Goal: Check status: Check status

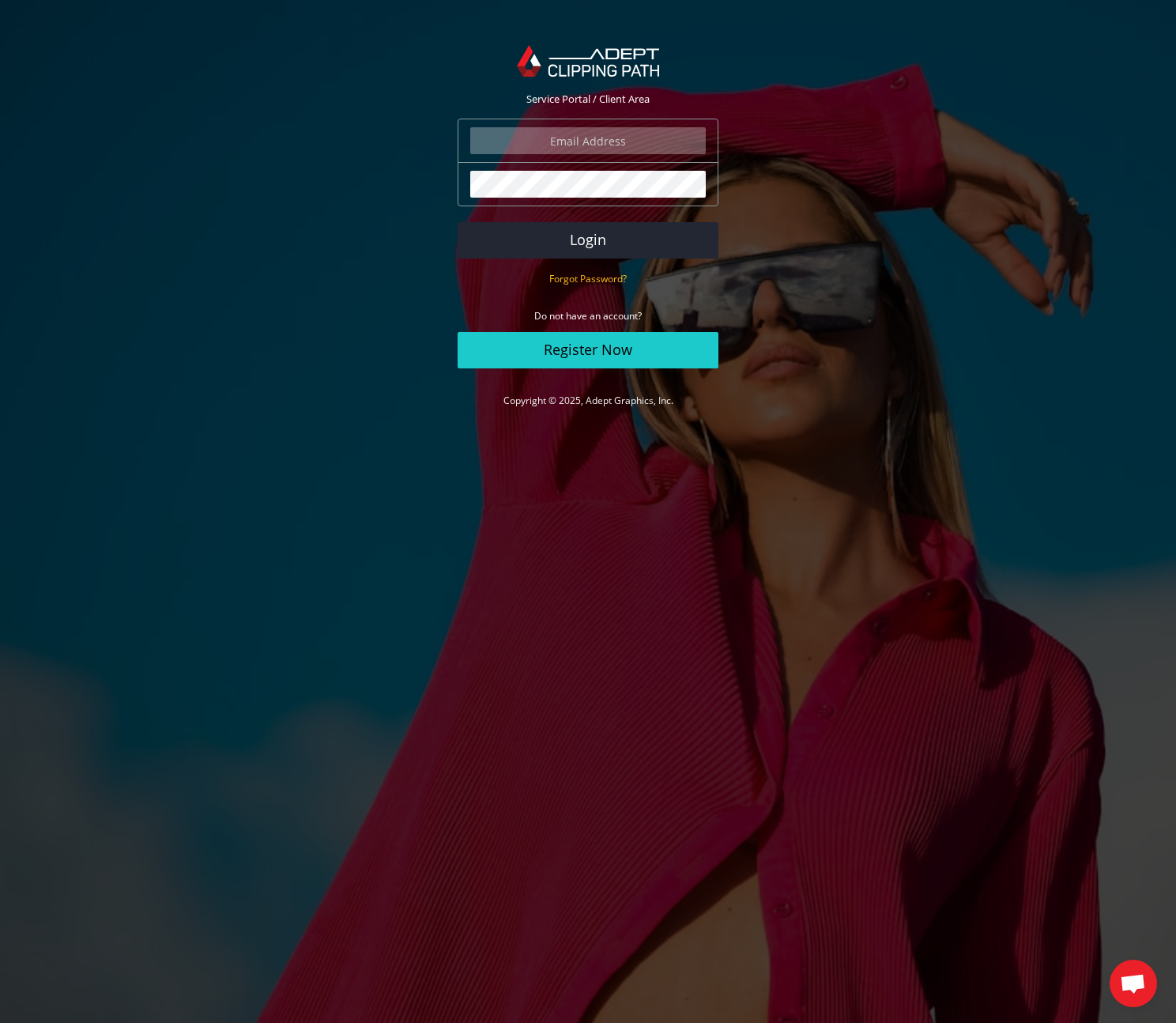
click at [628, 143] on input "email" at bounding box center [588, 140] width 236 height 27
type input "[EMAIL_ADDRESS][DOMAIN_NAME]"
click at [590, 235] on button "Login" at bounding box center [588, 240] width 261 height 36
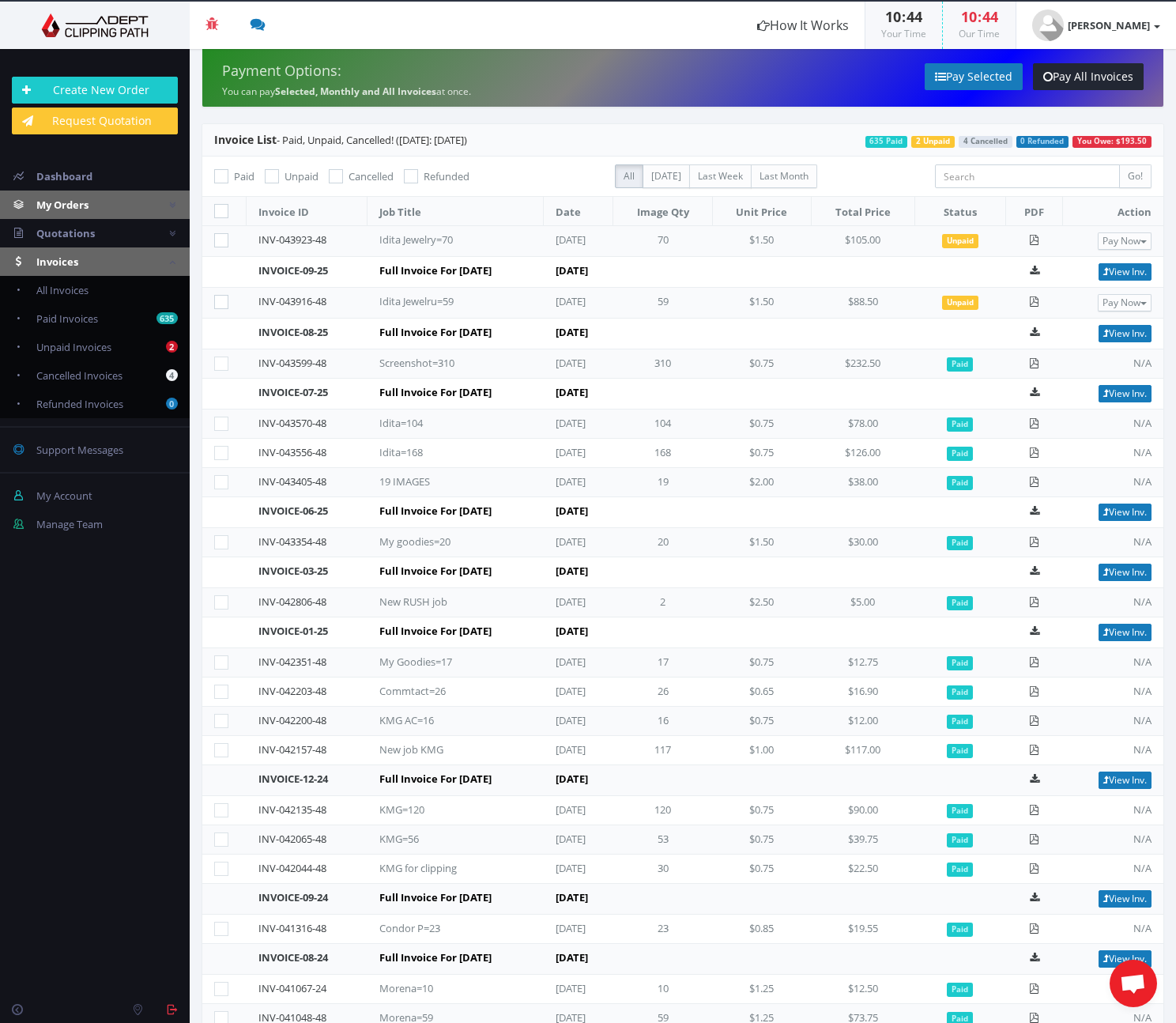
click at [79, 204] on span "My Orders" at bounding box center [62, 205] width 52 height 15
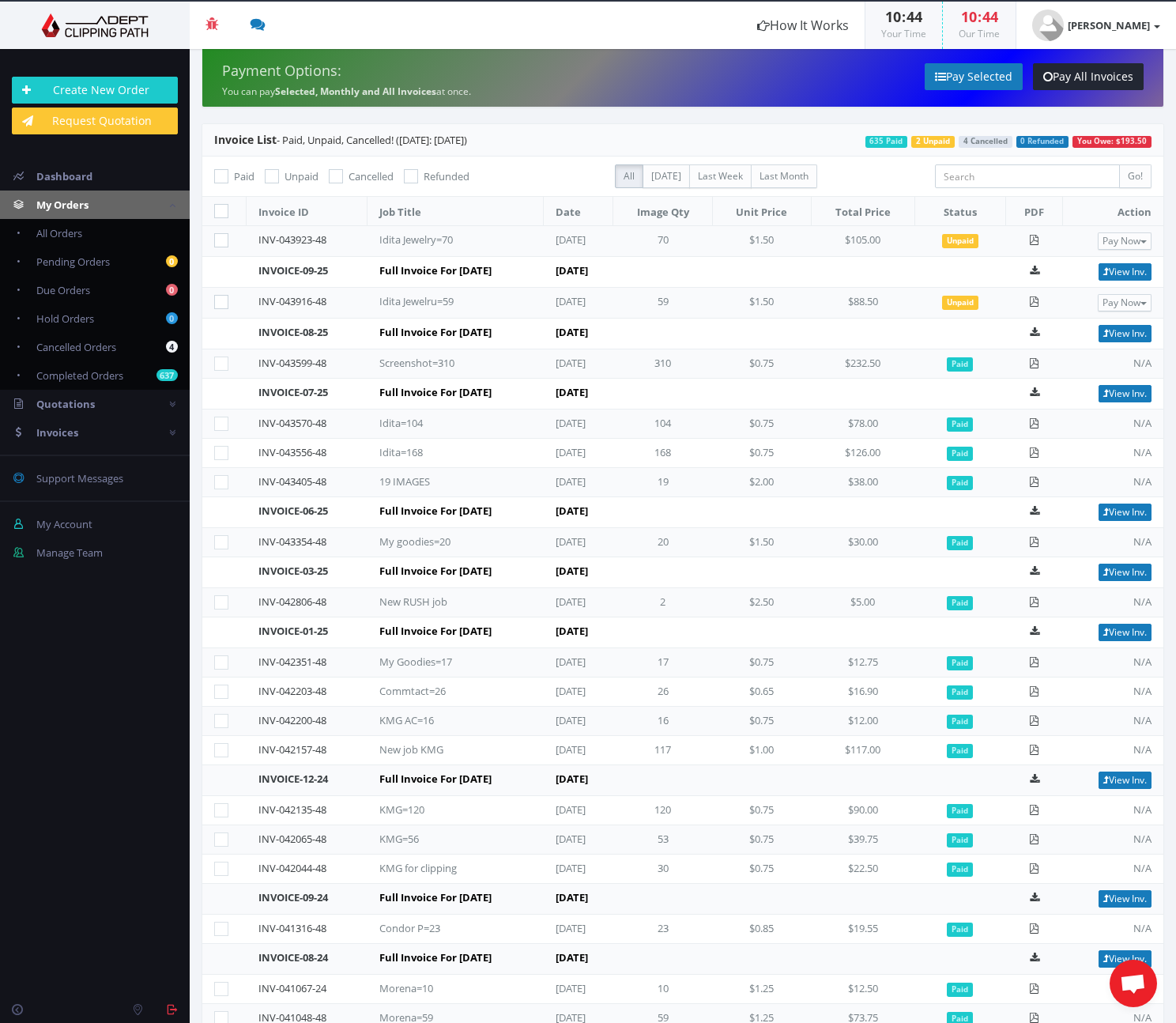
click at [79, 204] on span "My Orders" at bounding box center [62, 205] width 52 height 15
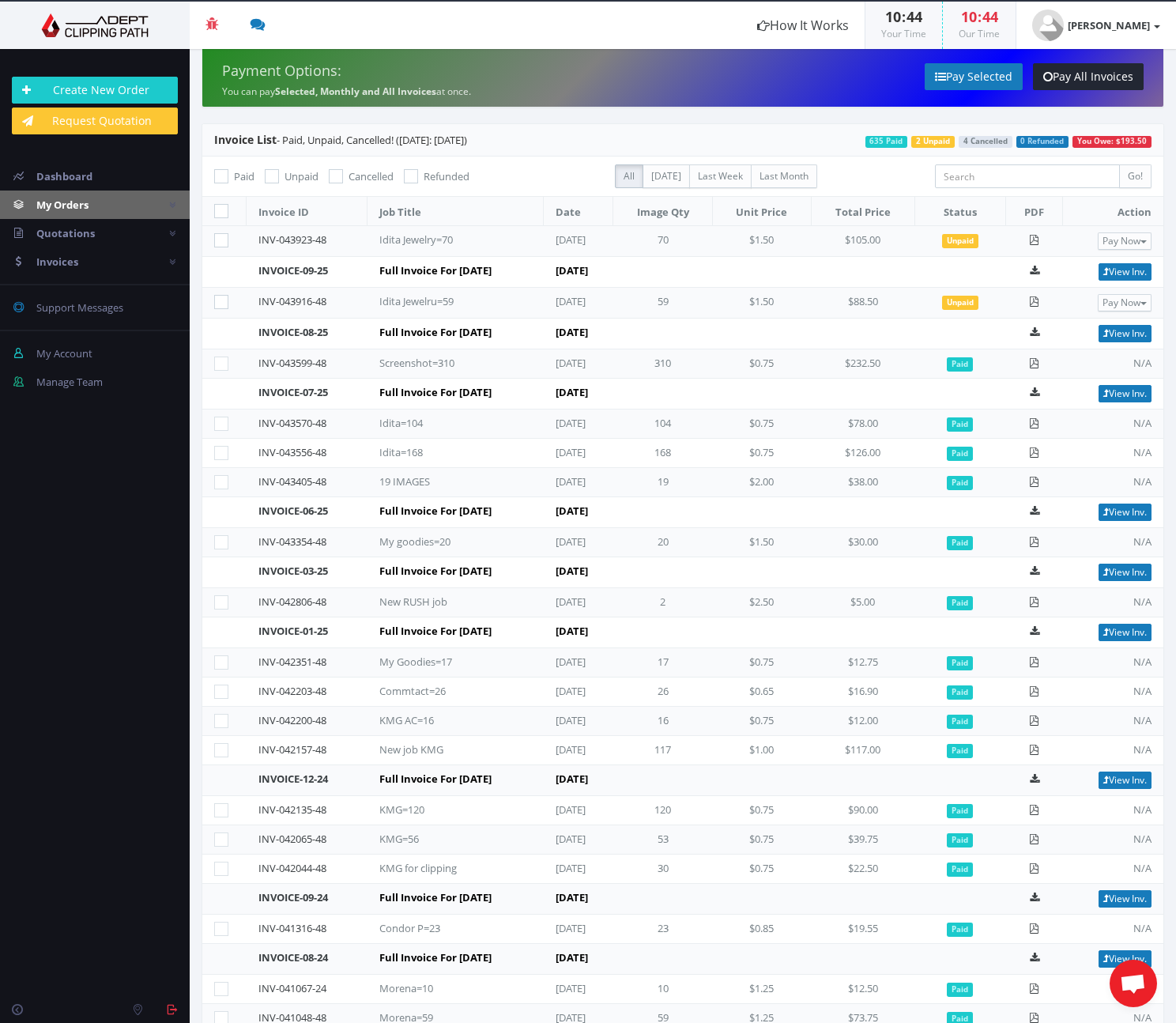
click at [79, 204] on span "My Orders" at bounding box center [62, 205] width 52 height 15
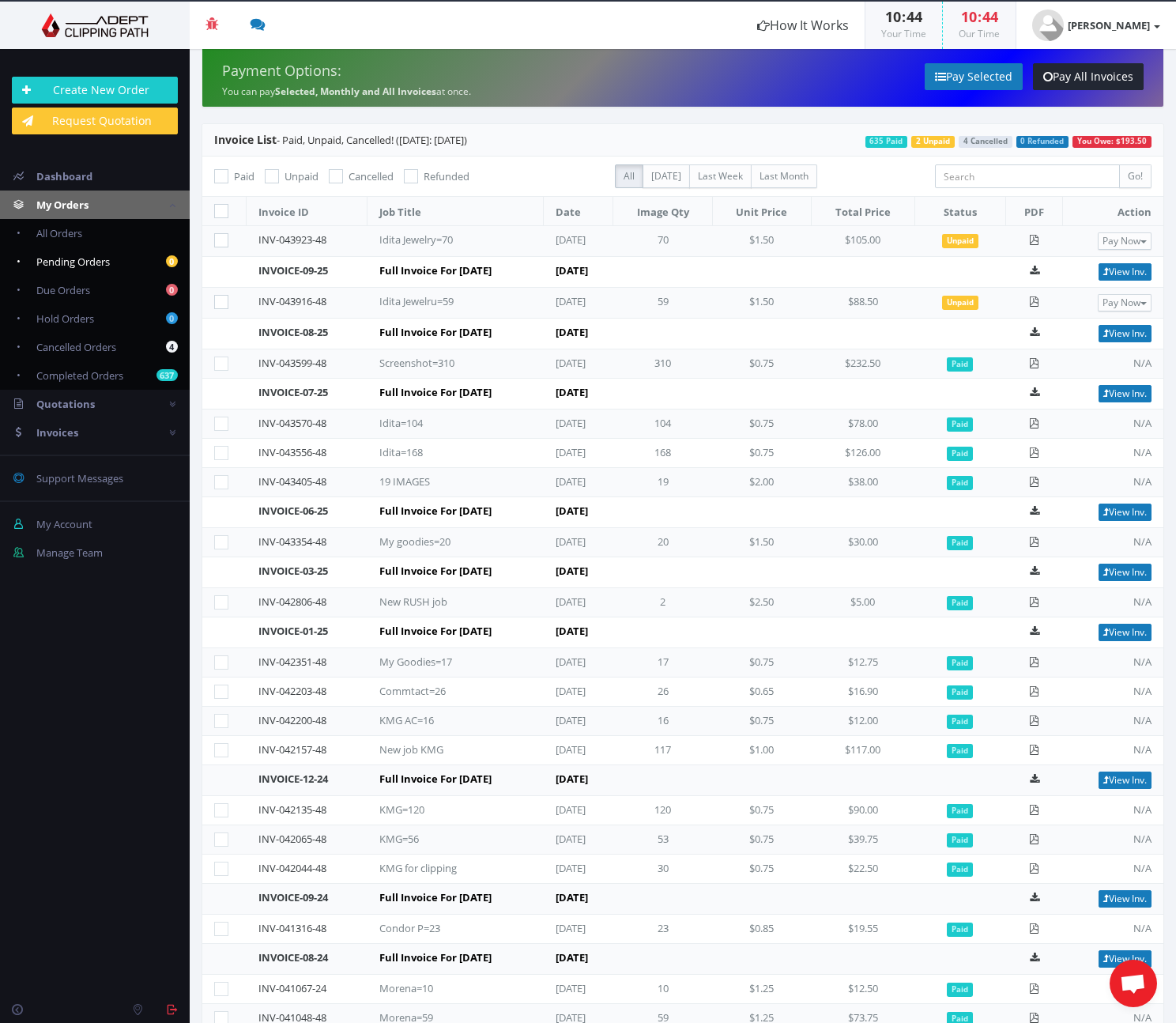
click at [80, 262] on span "Pending Orders" at bounding box center [72, 262] width 73 height 15
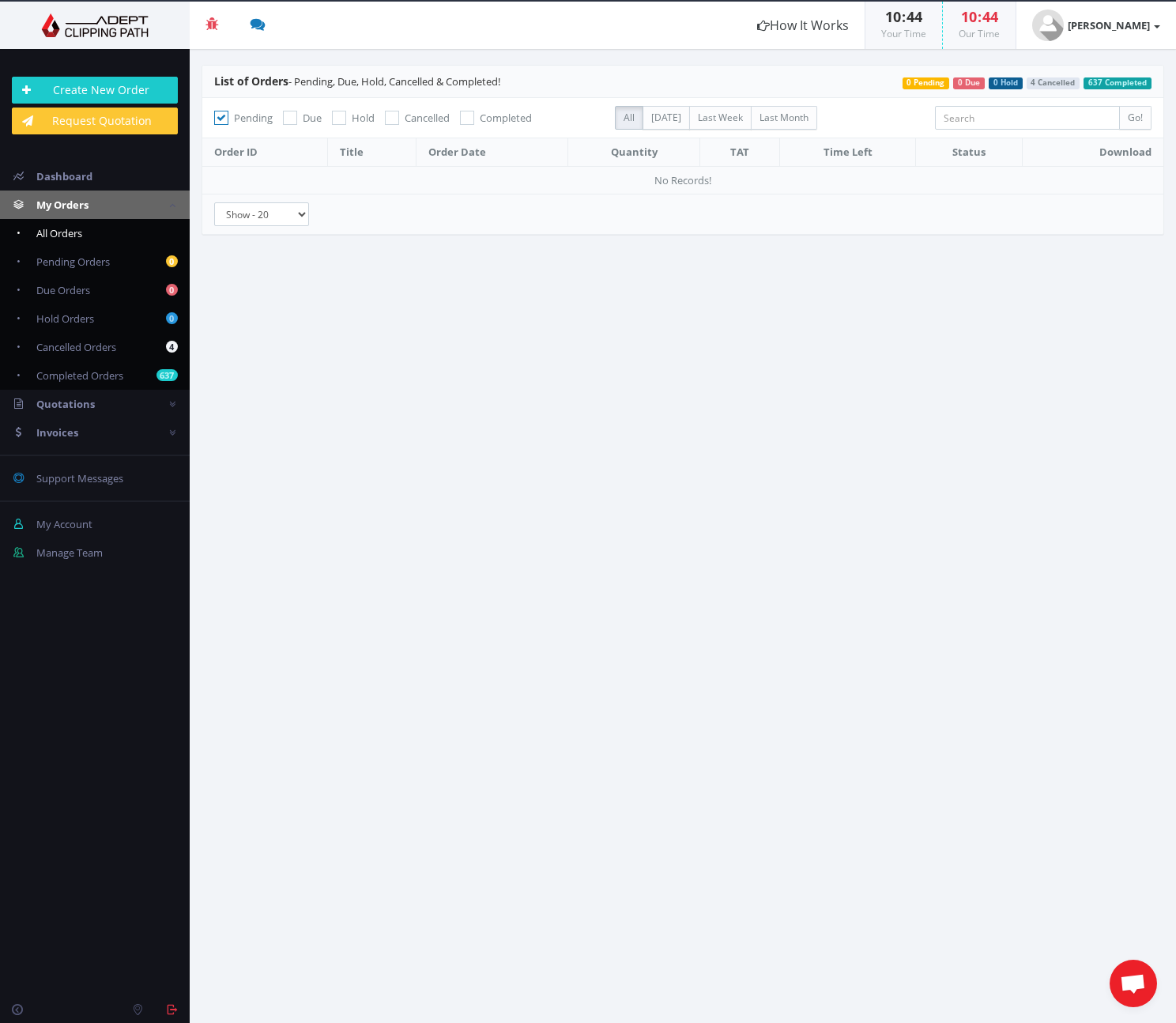
click at [87, 229] on link "All Orders" at bounding box center [95, 233] width 190 height 28
checkbox input "false"
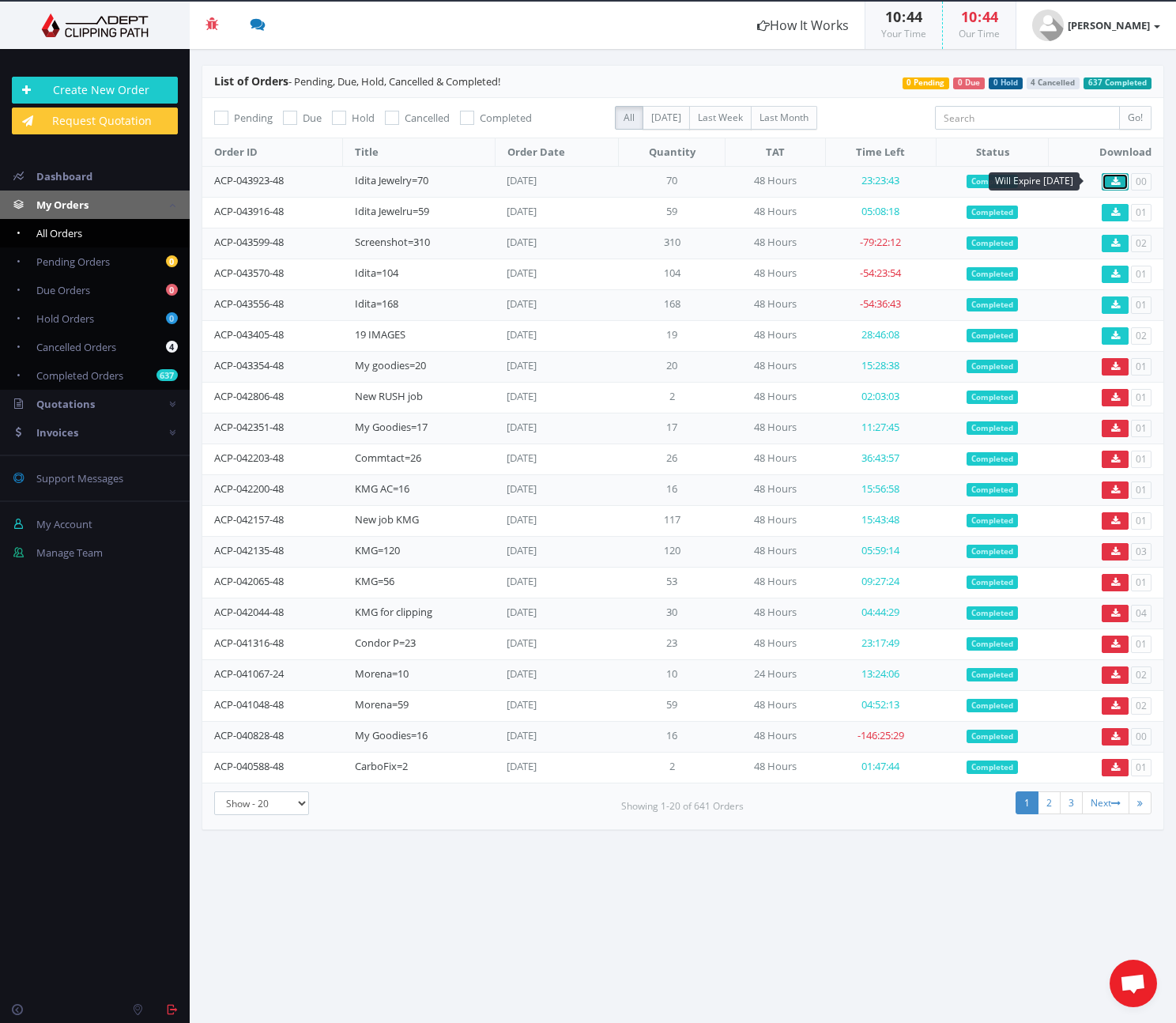
click at [1111, 182] on icon at bounding box center [1116, 182] width 9 height 9
